Goal: Transaction & Acquisition: Purchase product/service

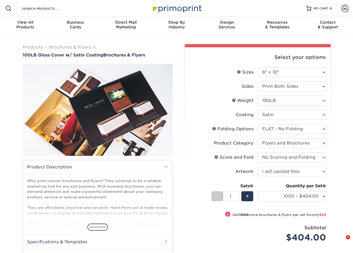
select select "8.00x10.00"
select select "9b1d5825-34d1-4721-9874-ed79abb003d7"
select select "1a668080-6b7c-4174-b399-2c3833b27ef4"
select select "bd0593cf-038a-41f4-bfbc-0b0ebdcc21b2"
select select "upload"
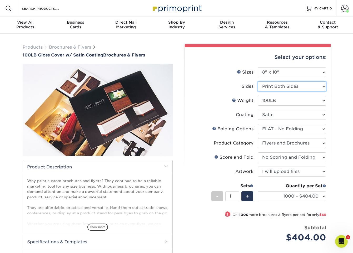
select select "32d3c223-f82c-492b-b915-ba065a00862f"
select select "-1"
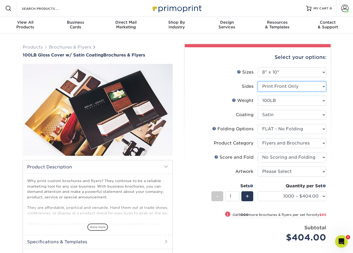
select select "-1"
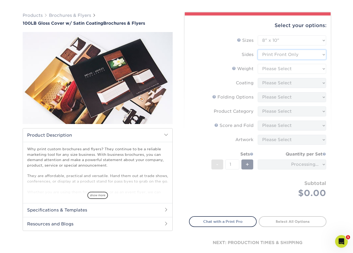
scroll to position [36, 0]
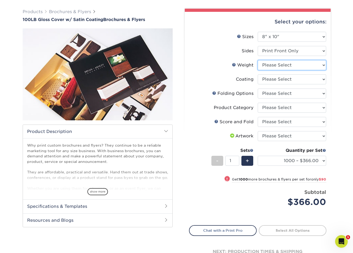
select select "100LB"
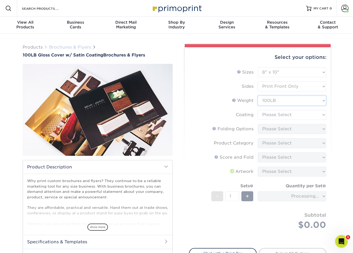
scroll to position [0, 0]
click at [73, 48] on link "Brochures & Flyers" at bounding box center [70, 47] width 42 height 5
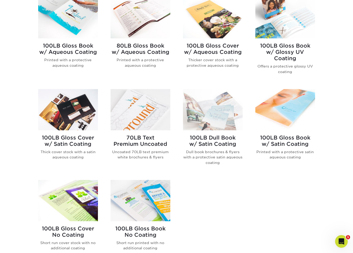
scroll to position [235, 0]
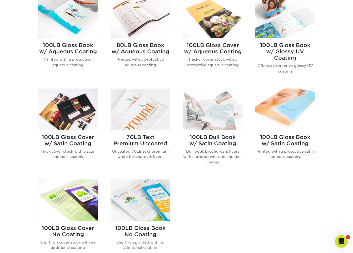
click at [215, 125] on img at bounding box center [213, 109] width 60 height 41
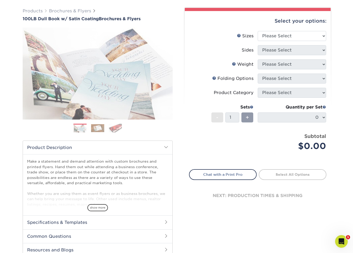
scroll to position [36, 0]
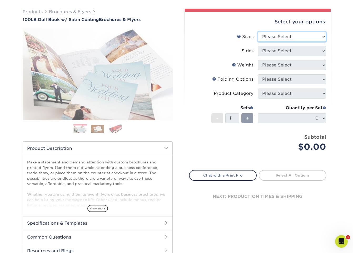
select select "8.00x10.00"
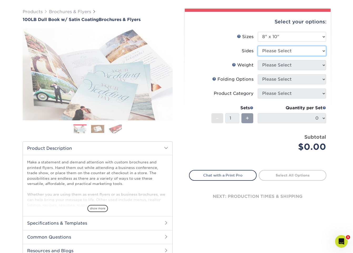
select select "13abbda7-1d64-4f25-8bb2-c179b224825d"
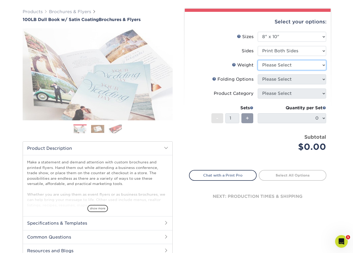
select select "100DB"
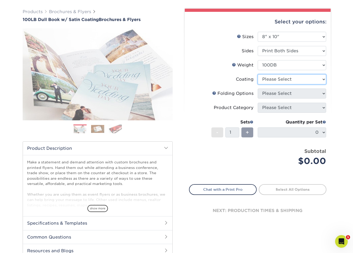
select select "3e7618de-abca-4bda-9f97-8b9129e913d8"
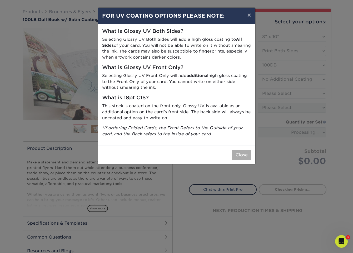
click at [240, 154] on button "Close" at bounding box center [241, 155] width 19 height 10
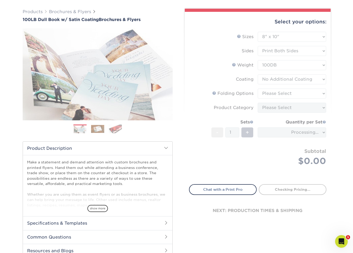
click at [273, 97] on form "Sizes Help Sizes Please Select 3.67" x 8.5" 3.67" x 8.5" 4" x 6" 4" x 8.5" 4" x…" at bounding box center [257, 105] width 137 height 147
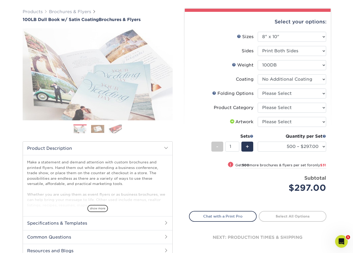
click at [272, 113] on li "Product Category Please Select Flyers and Brochures" at bounding box center [257, 110] width 137 height 14
select select "1a668080-6b7c-4174-b399-2c3833b27ef4"
select select "upload"
drag, startPoint x: 285, startPoint y: 170, endPoint x: 281, endPoint y: 151, distance: 18.8
click at [284, 168] on div "! Get 500 more brochures & flyers per set for only $31" at bounding box center [257, 168] width 137 height 13
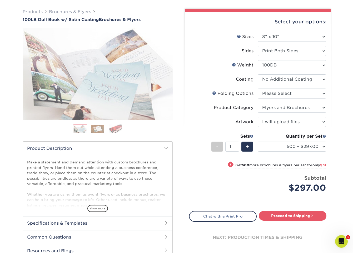
drag, startPoint x: 269, startPoint y: 184, endPoint x: 264, endPoint y: 181, distance: 6.0
click at [268, 183] on div "$297.00" at bounding box center [293, 188] width 64 height 13
select select "1000 – $328.00"
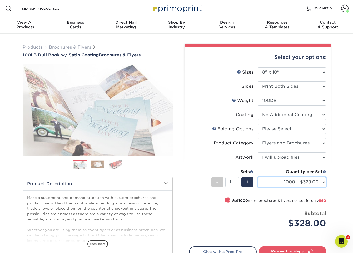
scroll to position [0, 0]
